Goal: Information Seeking & Learning: Learn about a topic

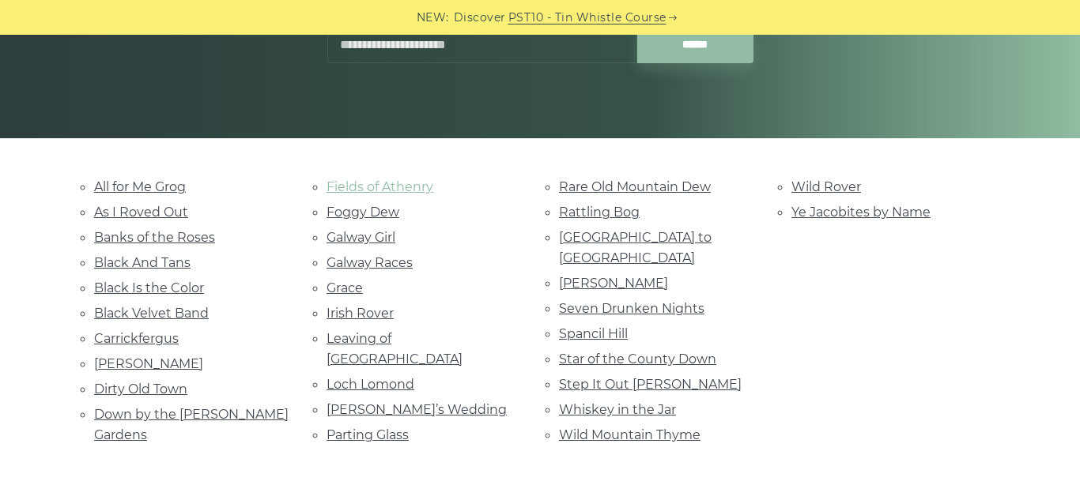
click at [400, 184] on link "Fields of Athenry" at bounding box center [380, 186] width 107 height 15
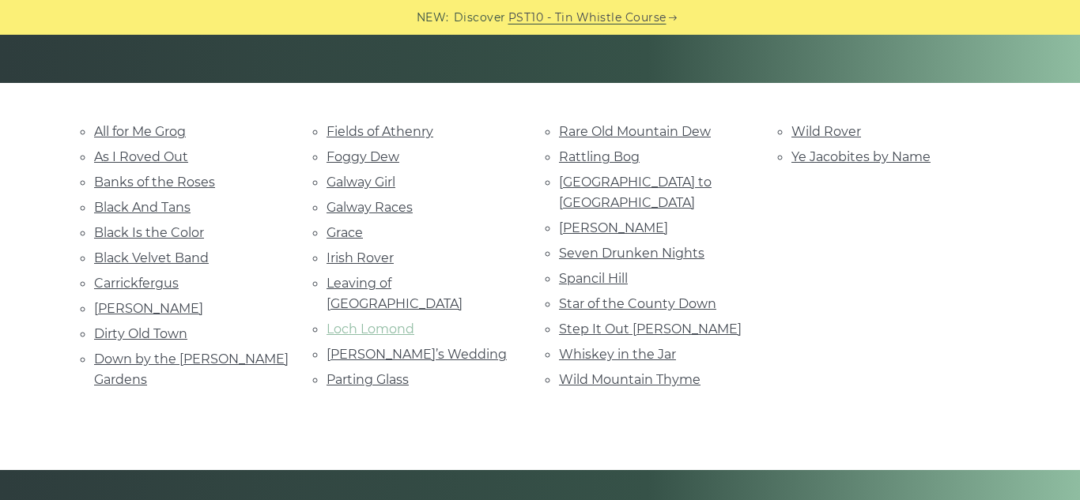
scroll to position [333, 0]
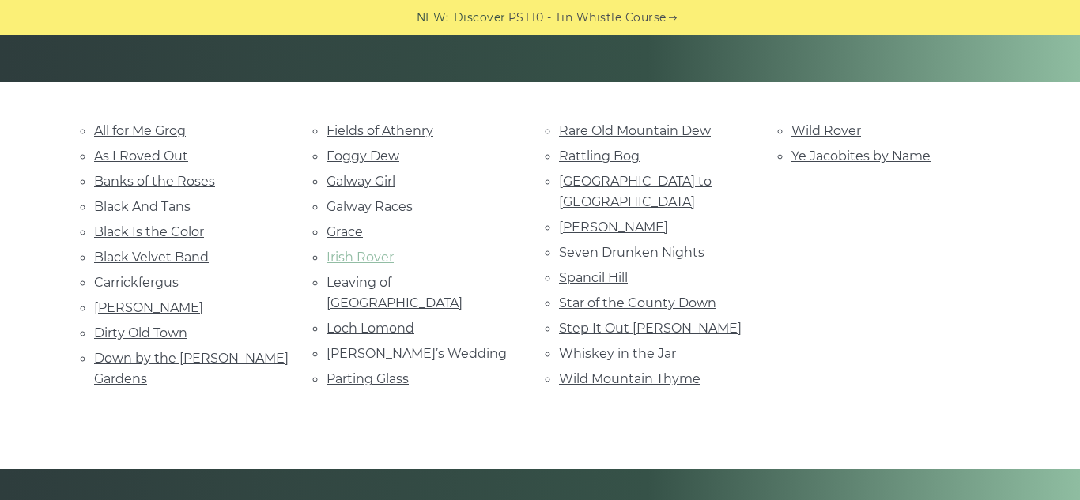
click at [337, 258] on link "Irish Rover" at bounding box center [360, 257] width 67 height 15
click at [602, 346] on link "Whiskey in the Jar" at bounding box center [617, 353] width 117 height 15
click at [608, 321] on link "Step It Out [PERSON_NAME]" at bounding box center [650, 328] width 183 height 15
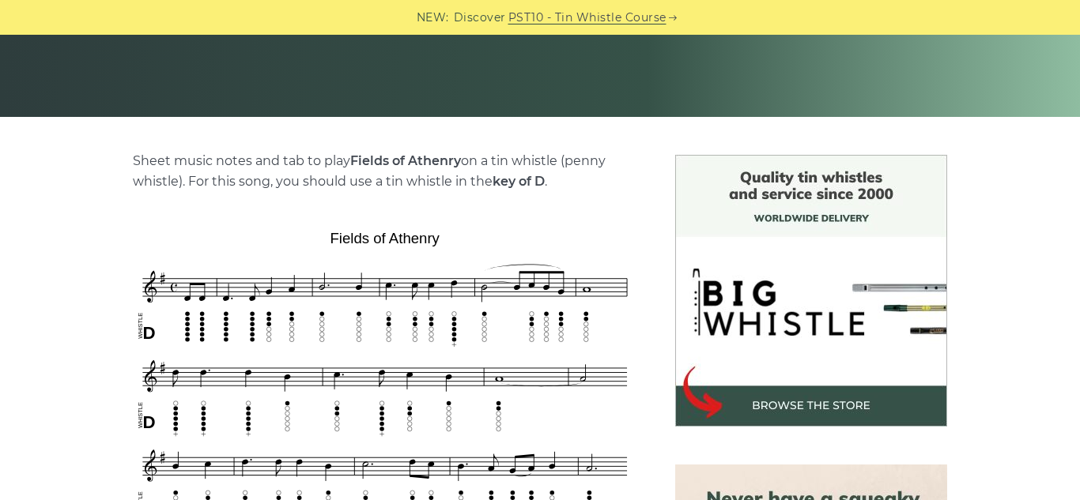
scroll to position [289, 0]
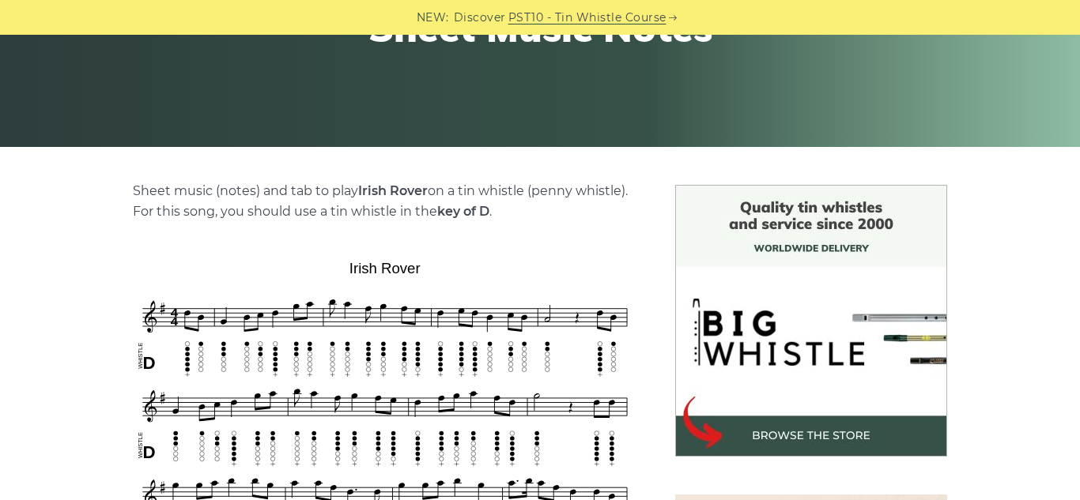
scroll to position [59, 0]
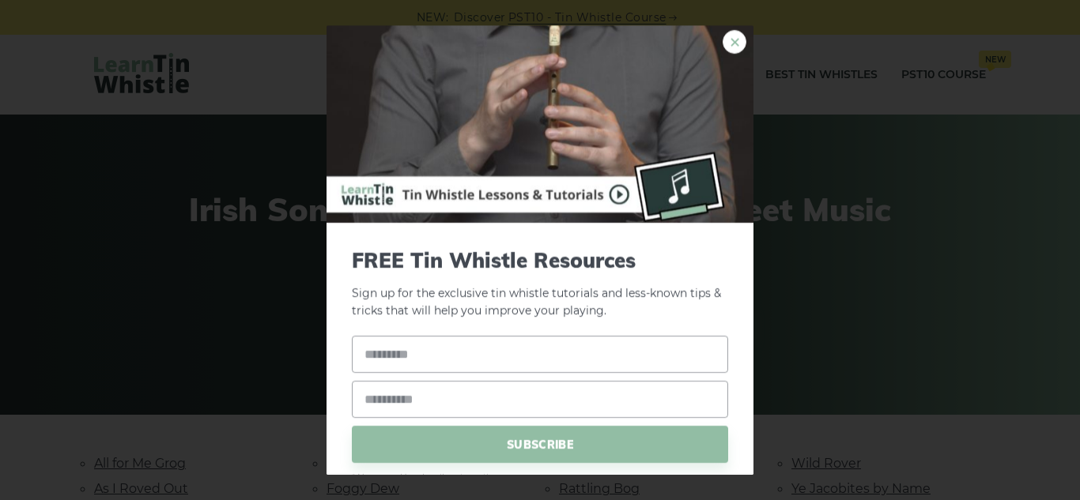
click at [735, 45] on link "×" at bounding box center [735, 42] width 24 height 24
